Goal: Information Seeking & Learning: Compare options

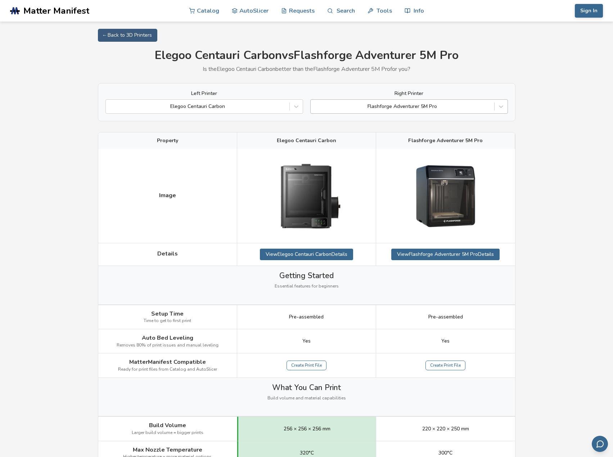
click at [417, 108] on div at bounding box center [402, 106] width 176 height 7
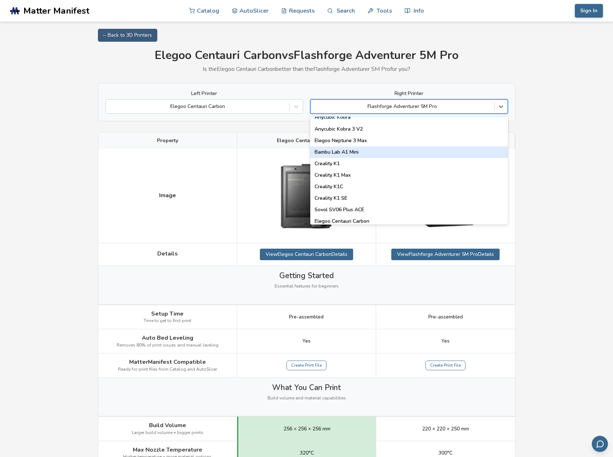
scroll to position [144, 0]
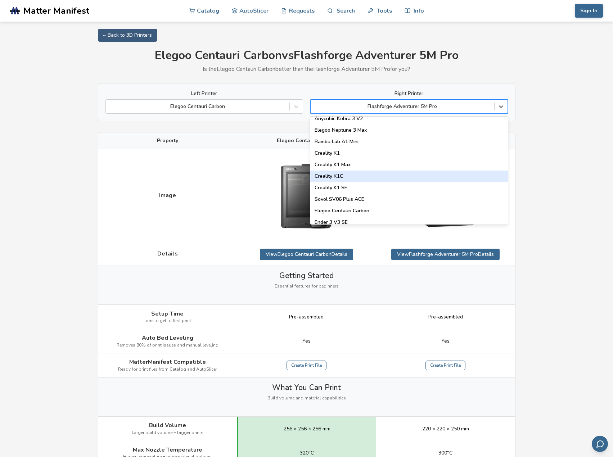
click at [349, 174] on div "Creality K1C" at bounding box center [409, 177] width 198 height 12
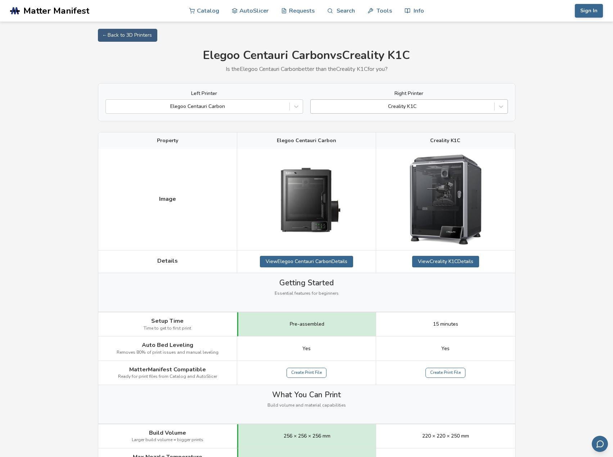
click at [467, 106] on div at bounding box center [402, 106] width 176 height 7
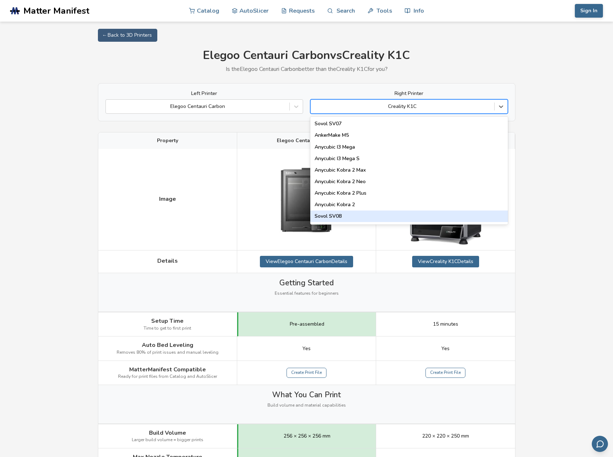
click at [421, 212] on div "Sovol SV08" at bounding box center [409, 217] width 198 height 12
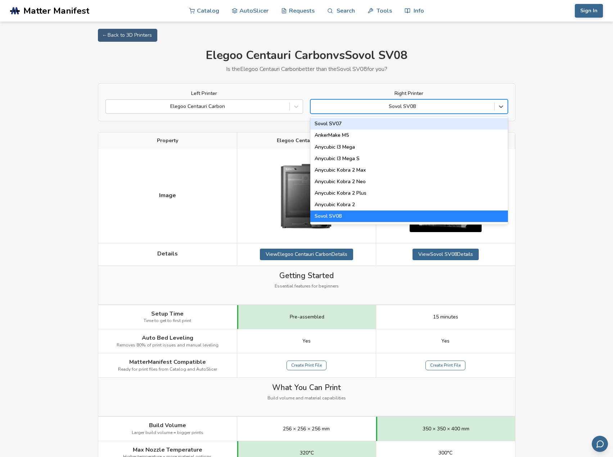
click at [460, 108] on div at bounding box center [402, 106] width 176 height 7
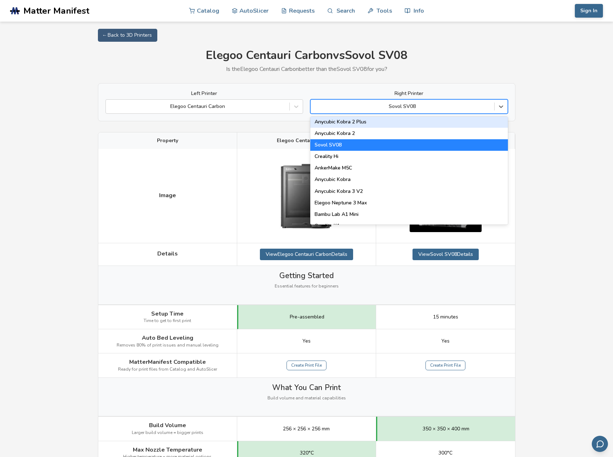
scroll to position [72, 0]
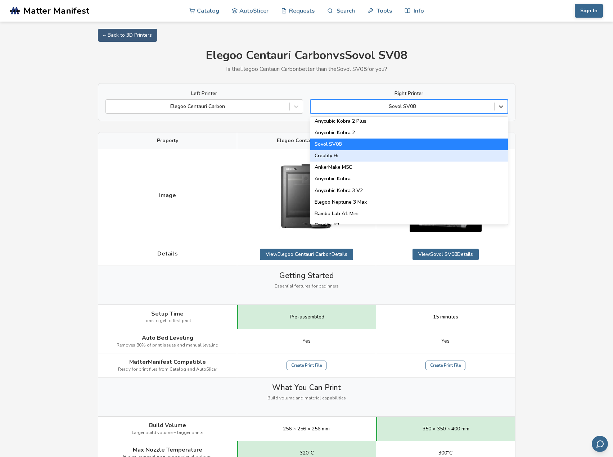
click at [334, 157] on div "Creality Hi" at bounding box center [409, 156] width 198 height 12
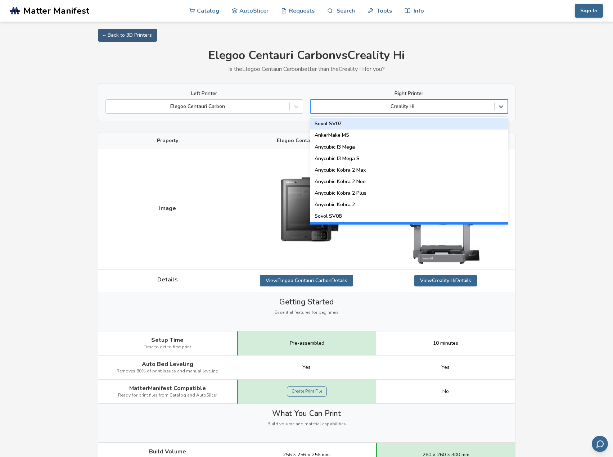
click at [455, 109] on div at bounding box center [402, 106] width 176 height 7
click at [346, 126] on div "Sovol SV07" at bounding box center [409, 124] width 198 height 12
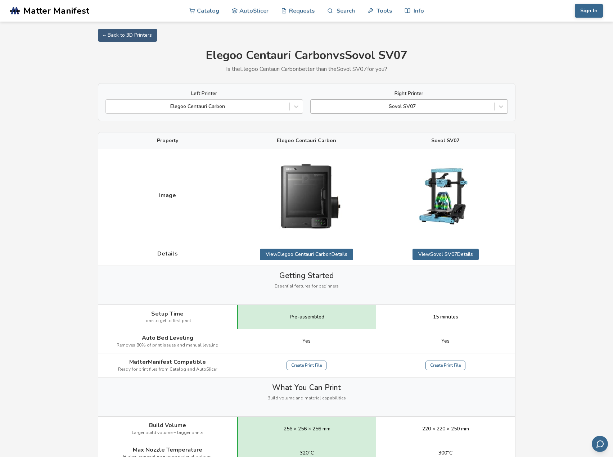
click at [452, 108] on div at bounding box center [402, 106] width 176 height 7
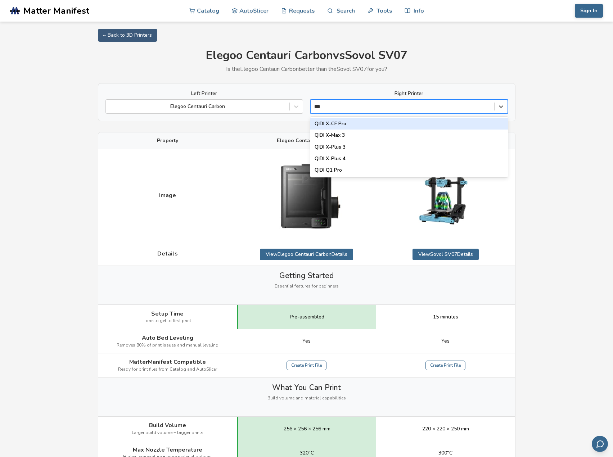
type input "****"
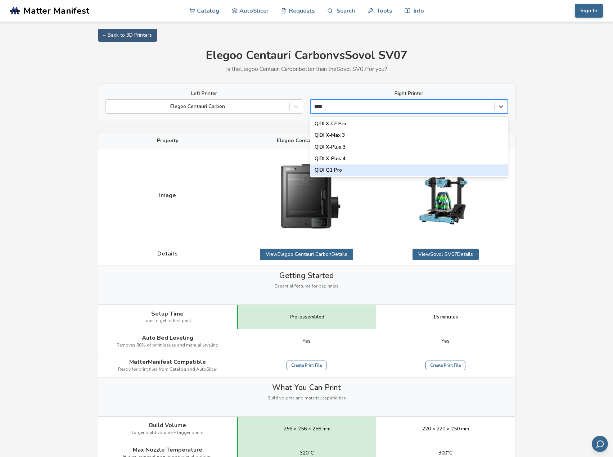
click at [343, 169] on div "QIDI Q1 Pro" at bounding box center [409, 171] width 198 height 12
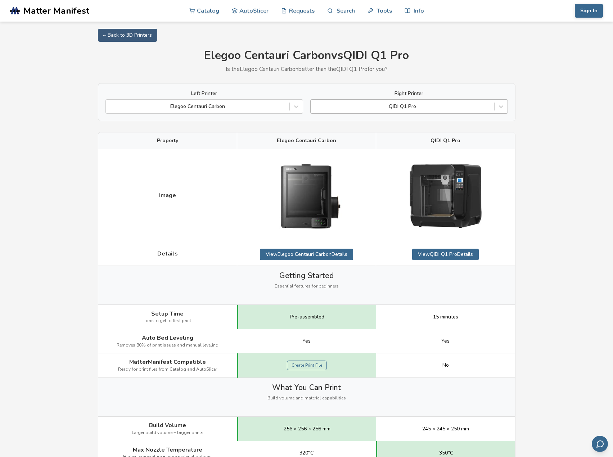
click at [465, 109] on div at bounding box center [402, 106] width 176 height 7
type input "**********"
